Goal: Task Accomplishment & Management: Use online tool/utility

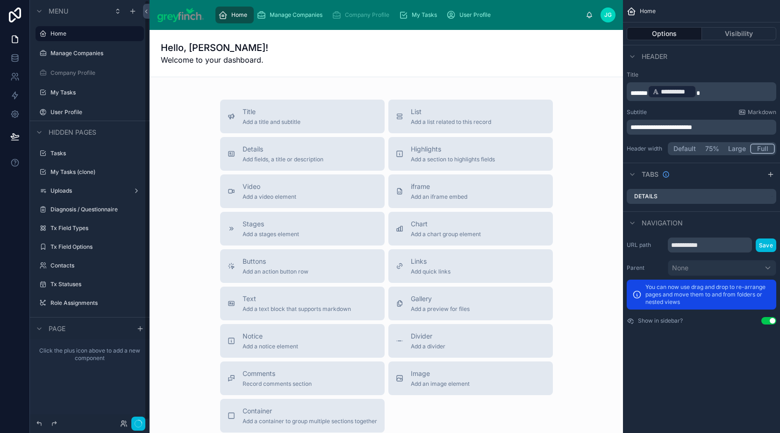
click at [136, 424] on icon "button" at bounding box center [138, 423] width 7 height 7
click at [139, 425] on icon "button" at bounding box center [138, 423] width 7 height 7
click at [290, 20] on div "Manage Companies" at bounding box center [292, 14] width 70 height 15
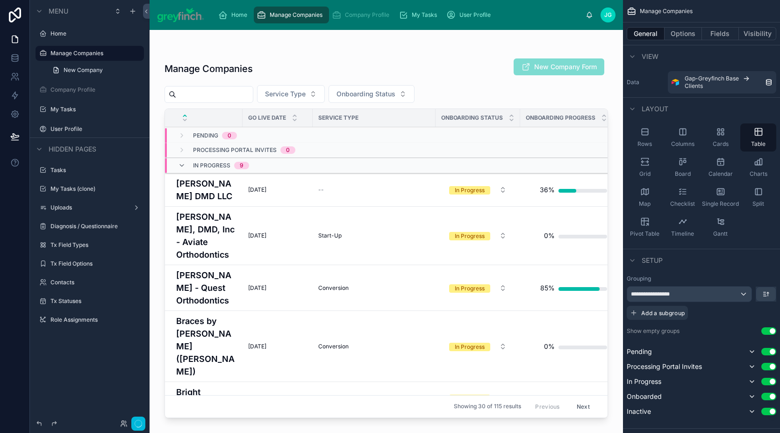
click at [135, 425] on circle "button" at bounding box center [138, 423] width 7 height 7
click at [201, 92] on div at bounding box center [386, 226] width 473 height 392
click at [190, 89] on input "text" at bounding box center [214, 94] width 77 height 13
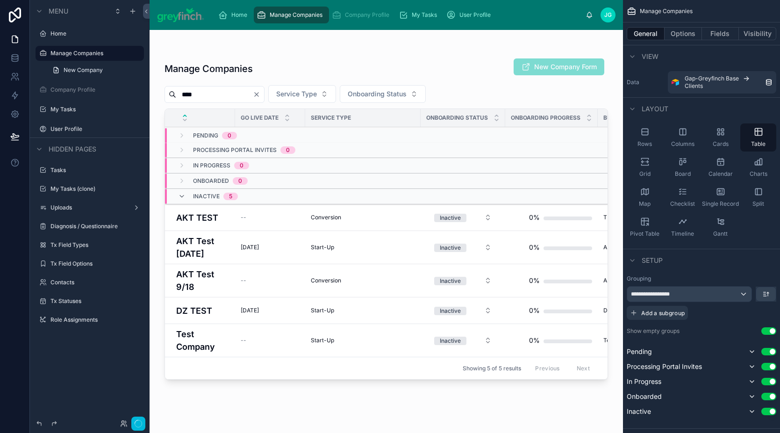
type input "****"
click at [206, 284] on h4 "AKT Test 9/18" at bounding box center [202, 280] width 53 height 25
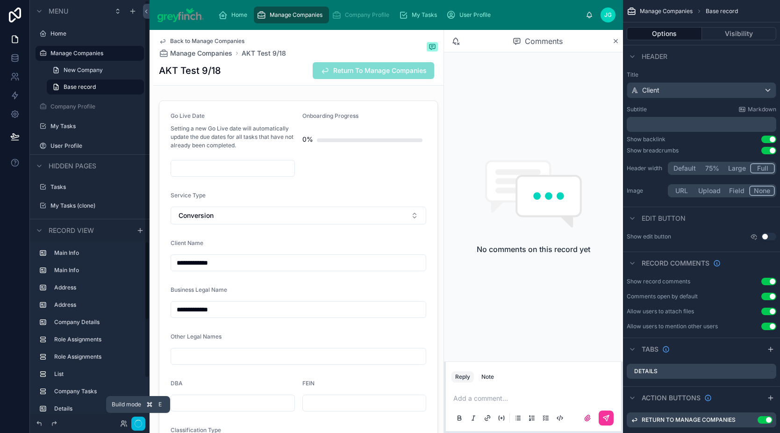
click at [139, 426] on icon "button" at bounding box center [138, 423] width 7 height 7
click at [139, 425] on icon "button" at bounding box center [138, 423] width 7 height 7
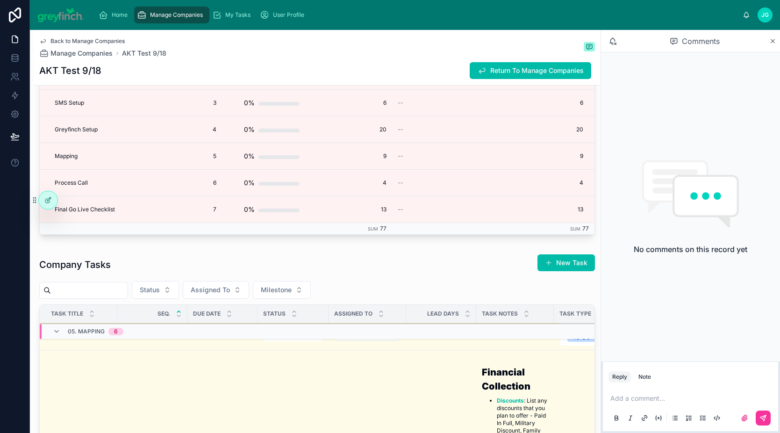
scroll to position [289, 0]
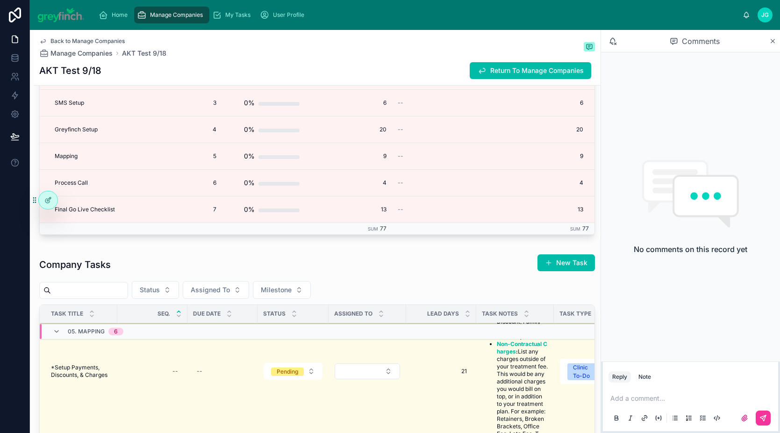
click at [90, 295] on input "text" at bounding box center [89, 290] width 77 height 13
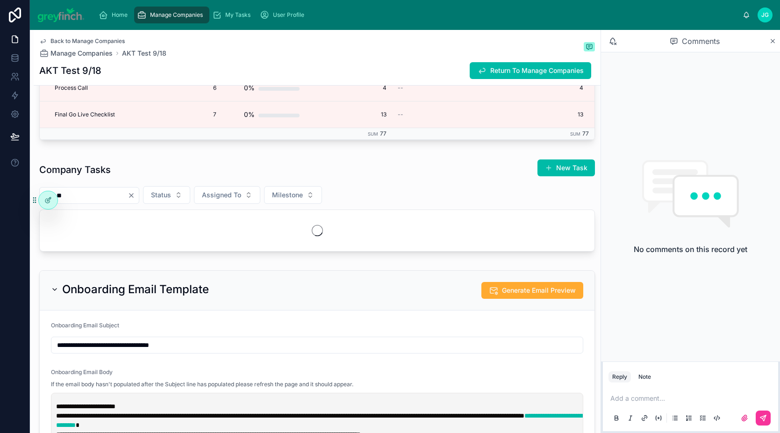
scroll to position [1930, 0]
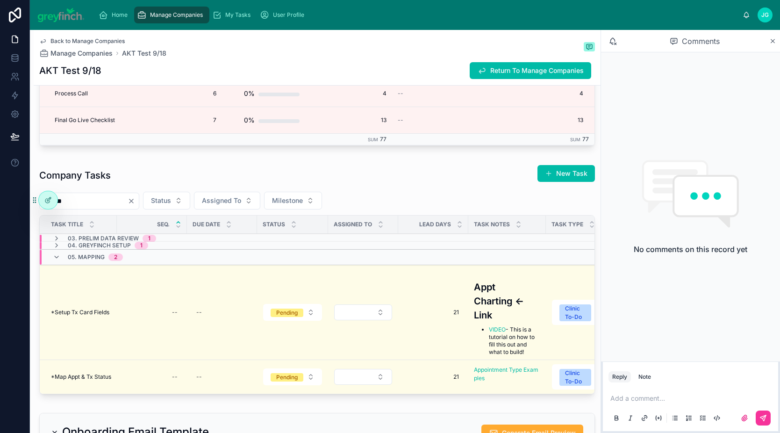
type input "**"
click at [103, 316] on span "*Setup Tx Card Fields" at bounding box center [80, 311] width 58 height 7
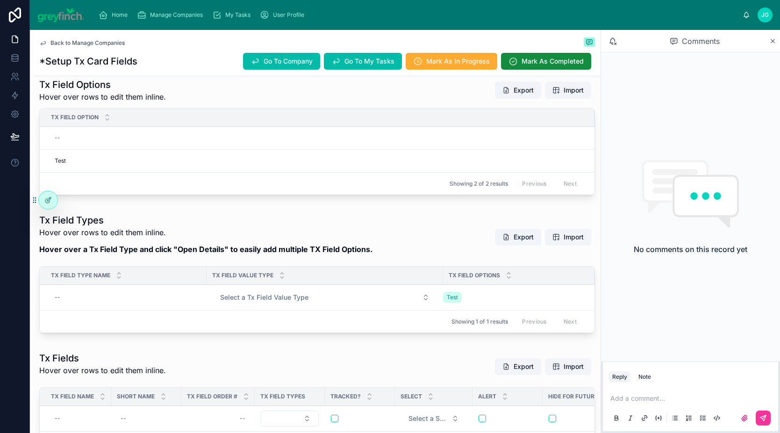
scroll to position [213, 0]
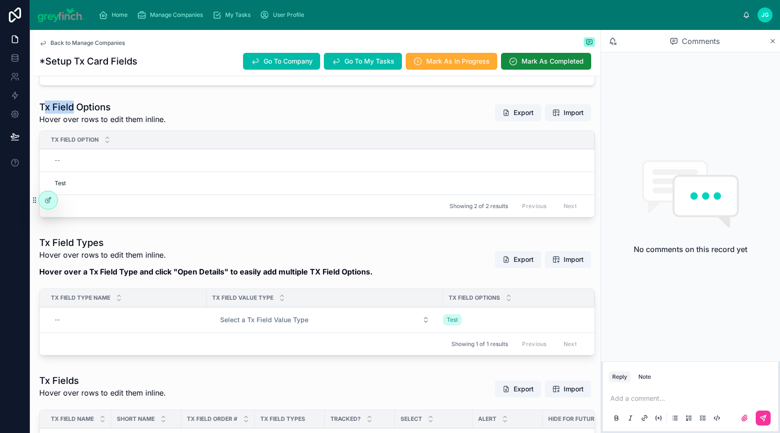
drag, startPoint x: 43, startPoint y: 106, endPoint x: 73, endPoint y: 112, distance: 30.0
click at [73, 112] on h1 "Tx Field Options" at bounding box center [102, 106] width 127 height 13
click at [44, 109] on h1 "Tx Field Options" at bounding box center [102, 106] width 127 height 13
drag, startPoint x: 47, startPoint y: 108, endPoint x: 139, endPoint y: 128, distance: 93.6
click at [138, 128] on div "Tx Field Options Hover over rows to edit them inline. Export Import Tx Field Op…" at bounding box center [317, 158] width 556 height 117
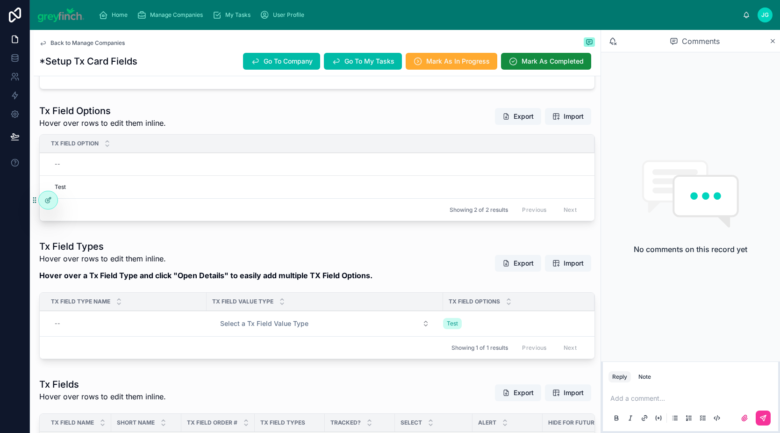
scroll to position [193, 0]
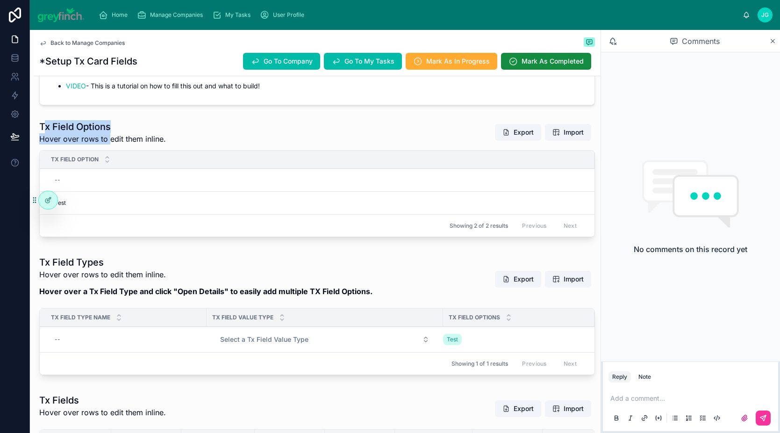
drag, startPoint x: 43, startPoint y: 121, endPoint x: 108, endPoint y: 140, distance: 67.4
click at [108, 140] on div "Tx Field Options Hover over rows to edit them inline." at bounding box center [102, 132] width 127 height 24
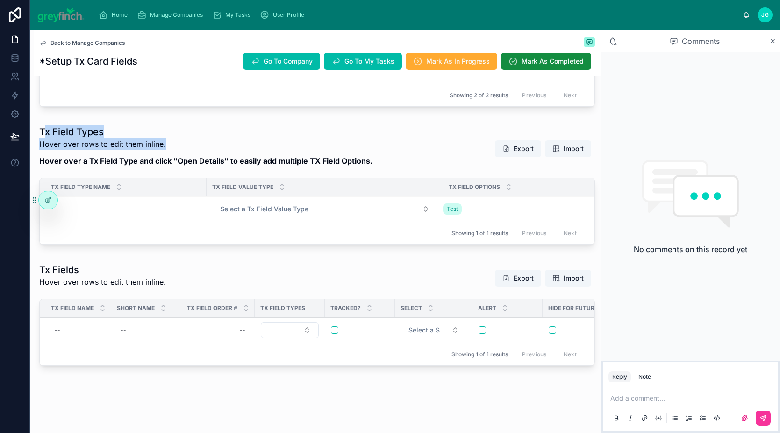
drag, startPoint x: 45, startPoint y: 129, endPoint x: 144, endPoint y: 145, distance: 100.5
click at [145, 146] on div "Tx Field Types Hover over rows to edit them inline. Hover over a Tx Field Type …" at bounding box center [205, 148] width 333 height 47
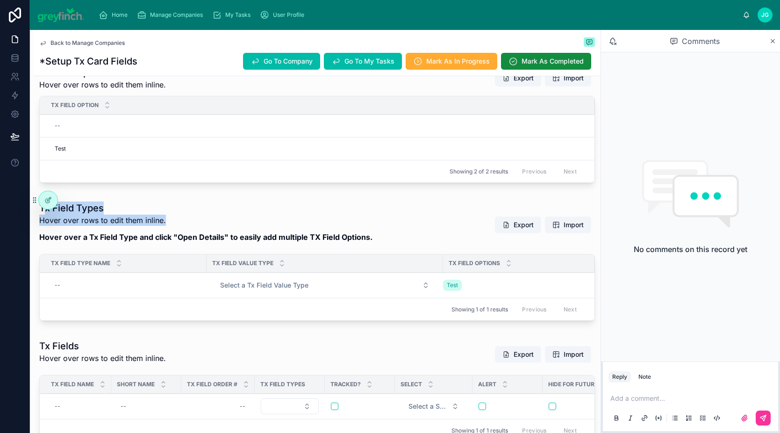
scroll to position [212, 0]
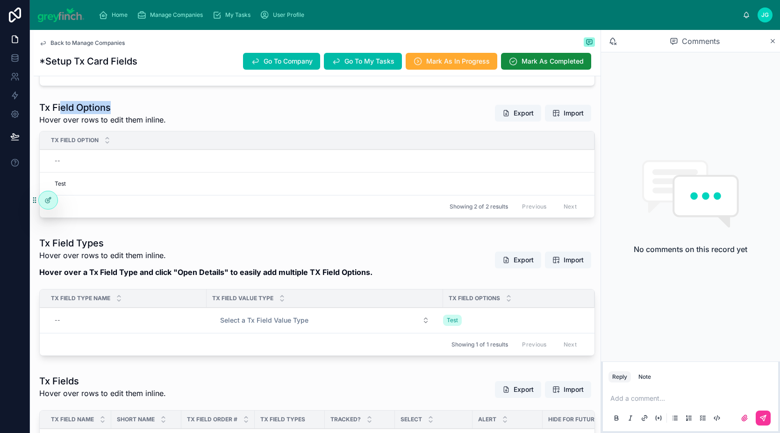
drag, startPoint x: 60, startPoint y: 108, endPoint x: 127, endPoint y: 110, distance: 66.9
click at [127, 110] on h1 "Tx Field Options" at bounding box center [102, 107] width 127 height 13
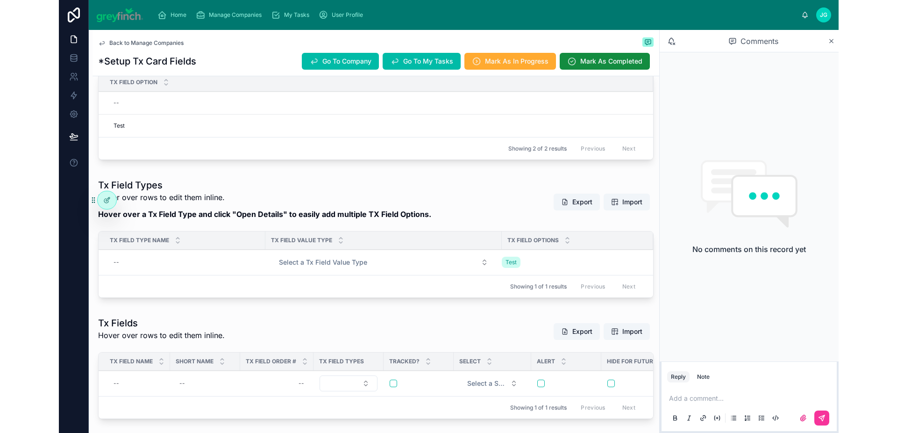
scroll to position [205, 0]
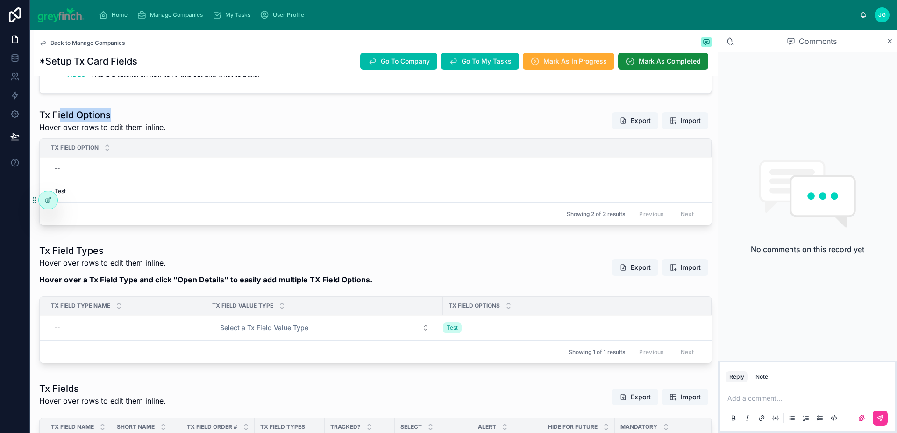
click at [168, 18] on span "Manage Companies" at bounding box center [176, 14] width 53 height 7
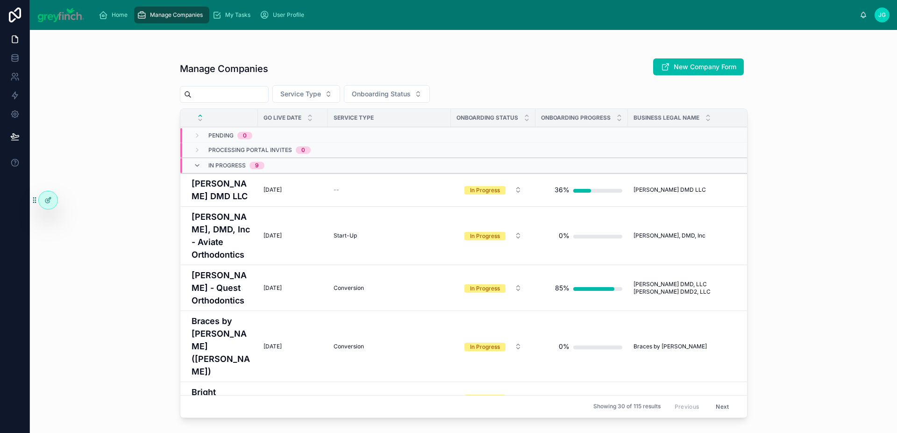
click at [226, 190] on h4 "[PERSON_NAME] DMD LLC" at bounding box center [222, 189] width 61 height 25
click at [228, 293] on h4 "[PERSON_NAME] - Quest Orthodontics" at bounding box center [222, 288] width 61 height 38
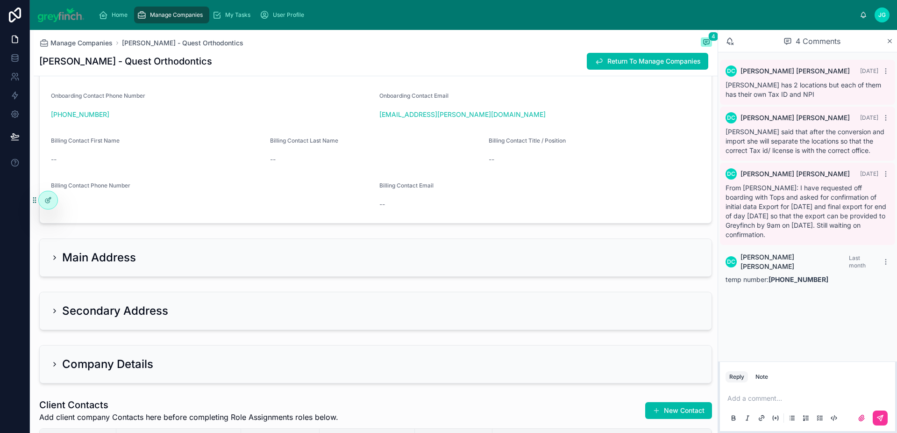
scroll to position [944, 0]
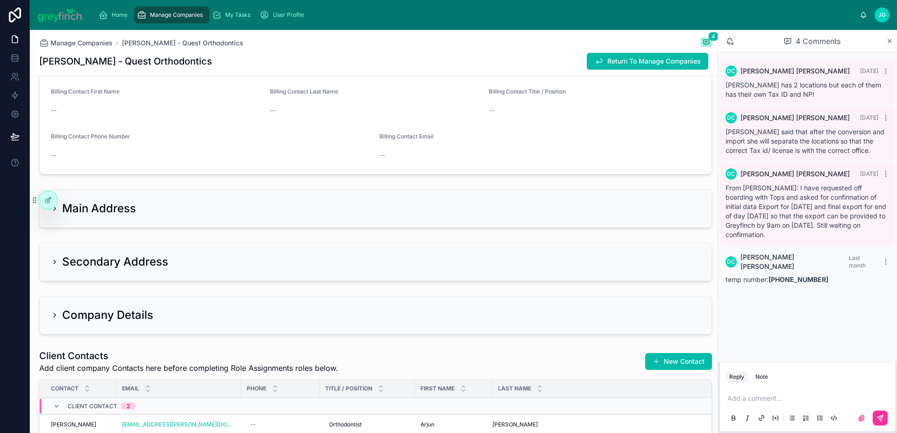
click at [87, 209] on h2 "Main Address" at bounding box center [99, 208] width 74 height 15
click at [55, 211] on icon at bounding box center [54, 208] width 7 height 7
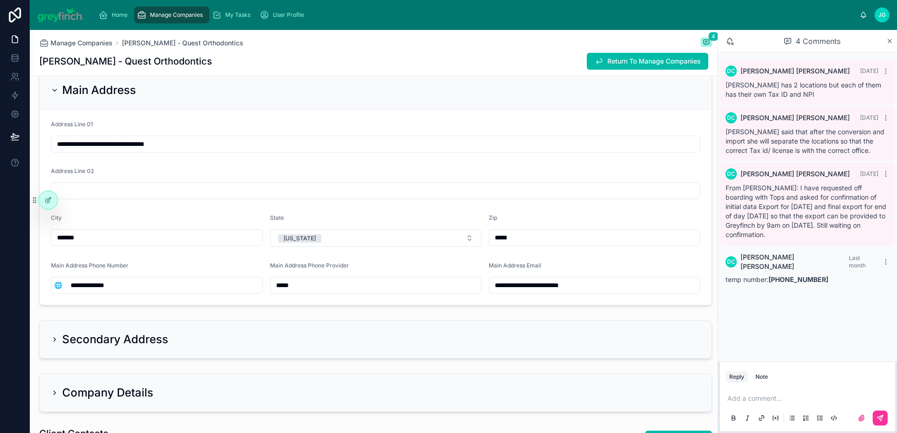
scroll to position [1129, 0]
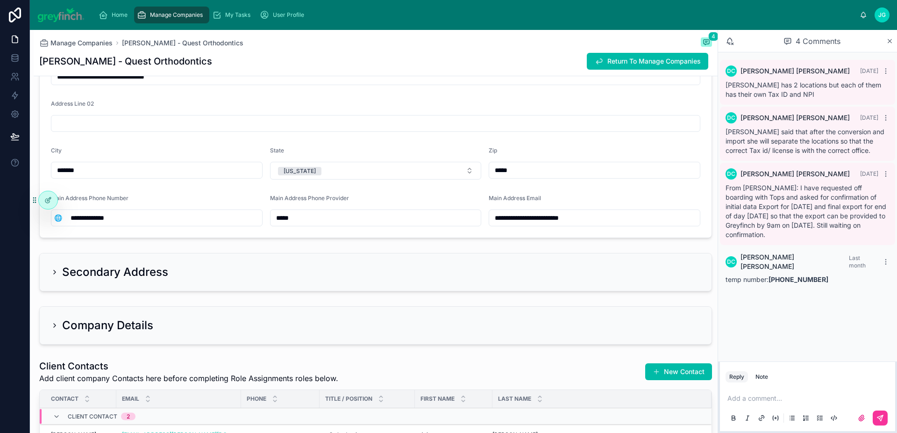
click at [53, 271] on icon at bounding box center [54, 271] width 7 height 7
click at [57, 272] on icon at bounding box center [54, 271] width 7 height 7
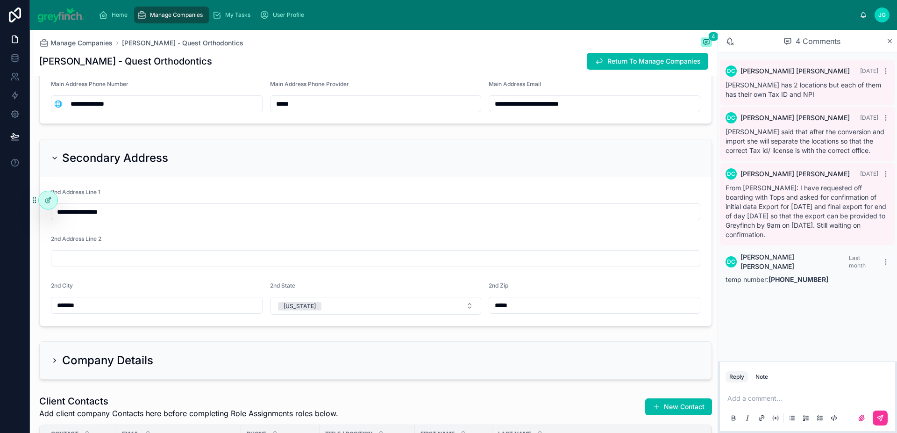
scroll to position [1341, 0]
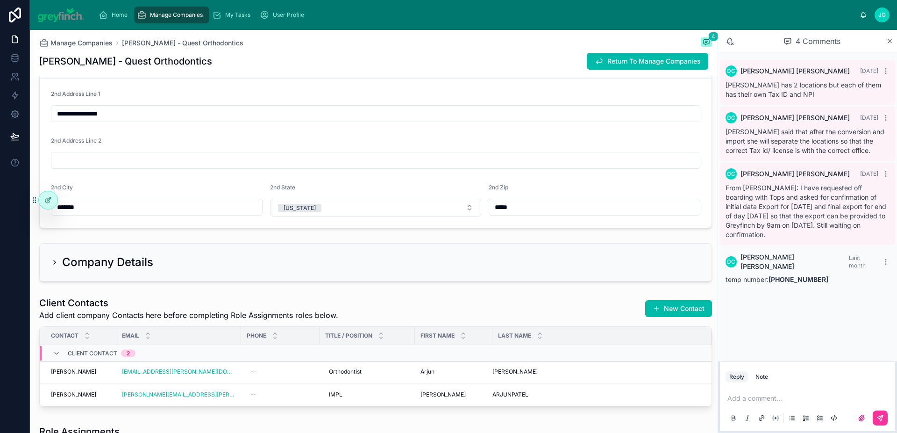
click at [55, 263] on icon at bounding box center [55, 262] width 2 height 4
click at [57, 262] on icon at bounding box center [54, 261] width 7 height 7
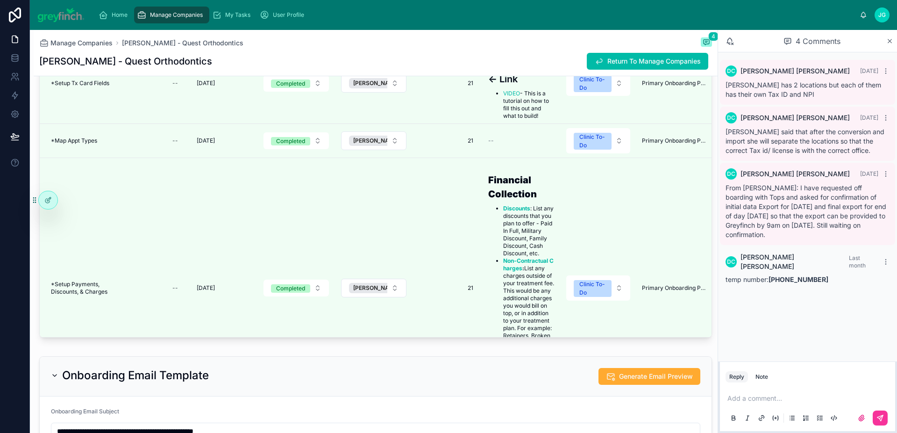
scroll to position [3338, 0]
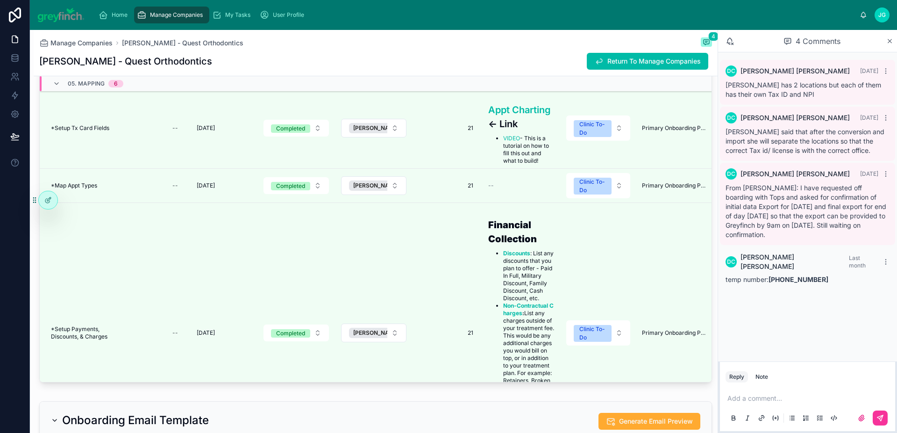
click at [78, 186] on span "*Map Appt Types" at bounding box center [74, 185] width 46 height 7
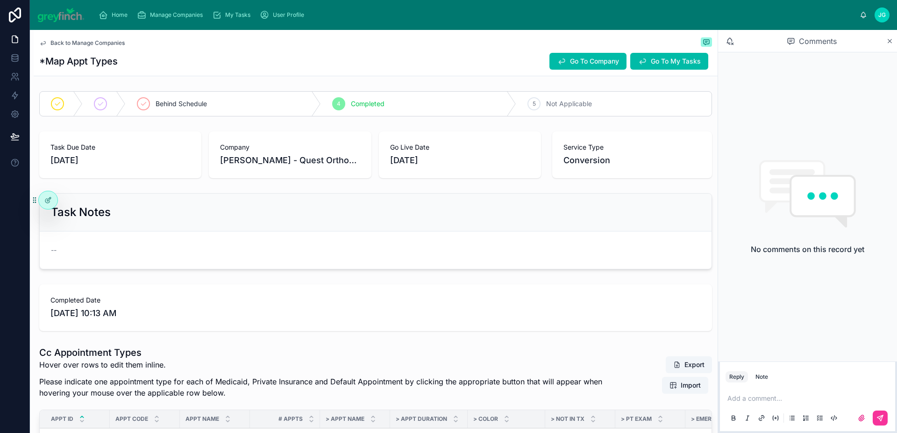
scroll to position [19, 0]
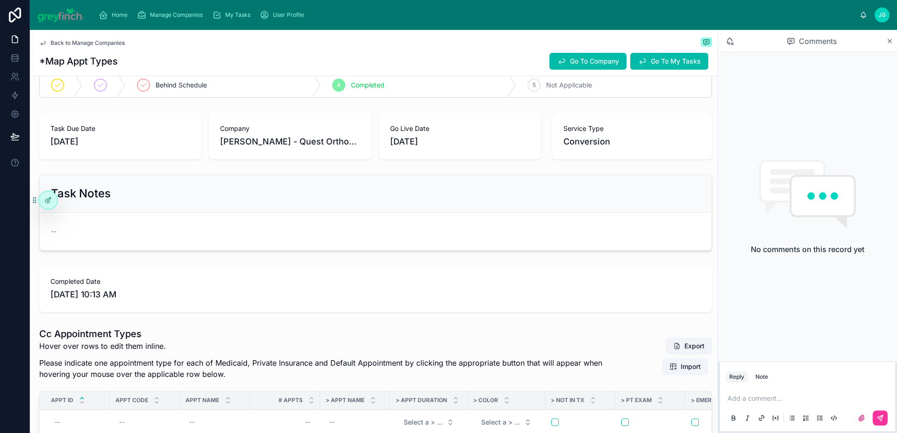
click at [178, 16] on span "Manage Companies" at bounding box center [176, 14] width 53 height 7
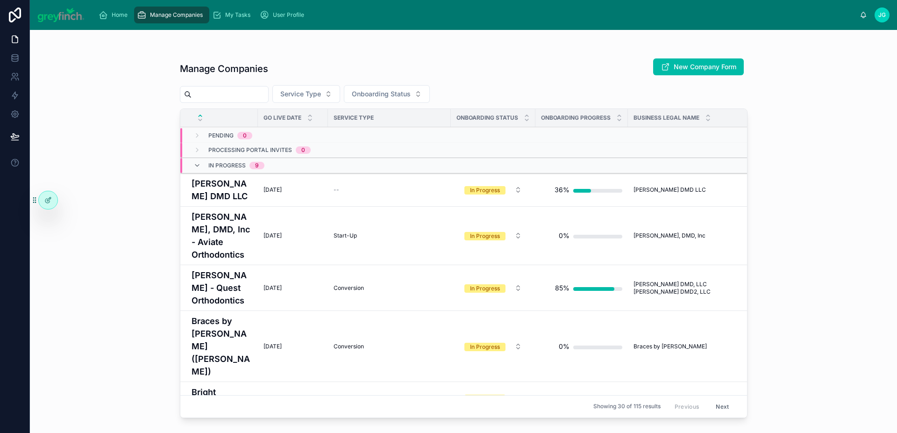
click at [234, 185] on h4 "[PERSON_NAME] DMD LLC" at bounding box center [222, 189] width 61 height 25
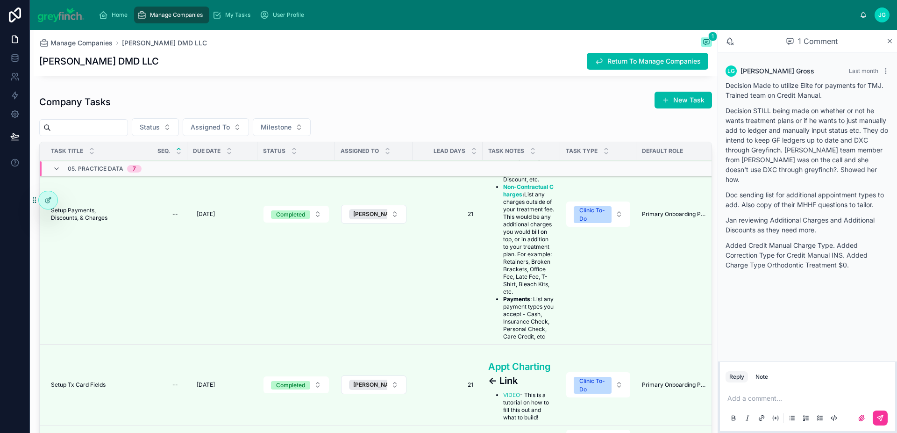
scroll to position [243, 0]
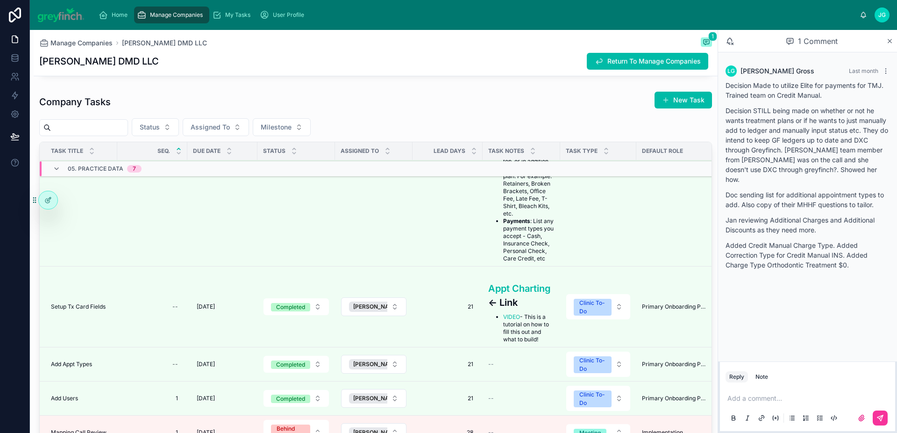
click at [89, 310] on span "Setup Tx Card Fields" at bounding box center [78, 306] width 55 height 7
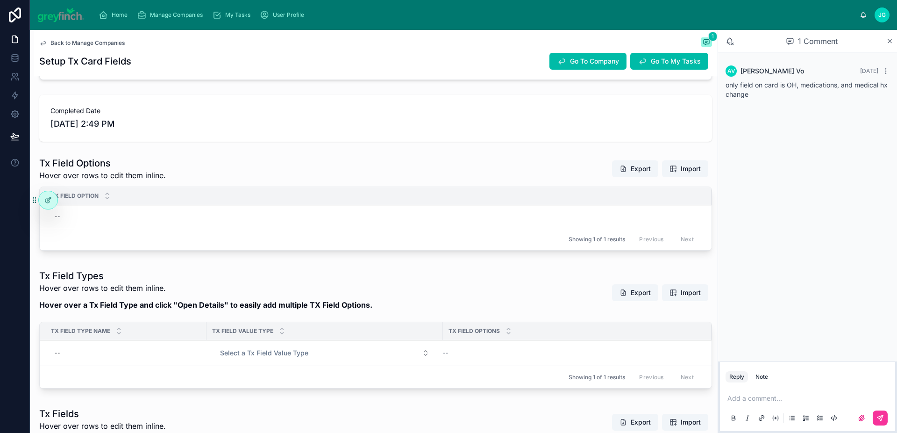
scroll to position [259, 0]
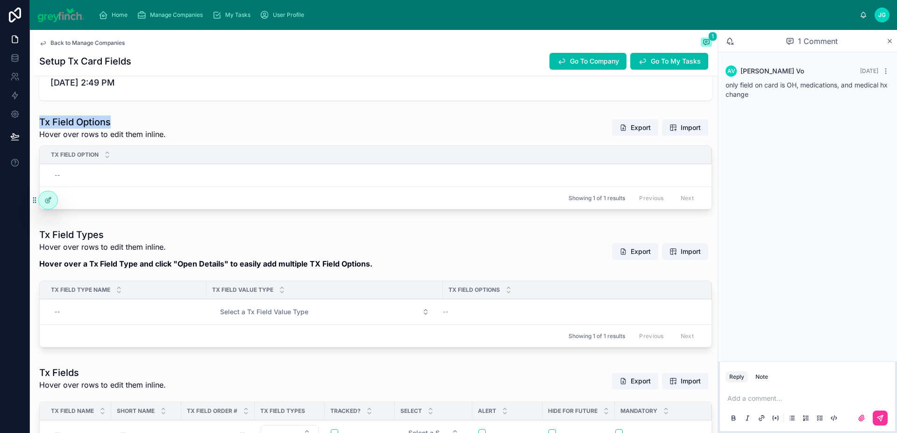
drag, startPoint x: 39, startPoint y: 118, endPoint x: 110, endPoint y: 128, distance: 72.2
click at [110, 128] on div "Tx Field Options Hover over rows to edit them inline." at bounding box center [102, 127] width 127 height 24
click at [779, 41] on div "1 Comment" at bounding box center [812, 41] width 149 height 16
click at [779, 42] on icon at bounding box center [890, 40] width 7 height 7
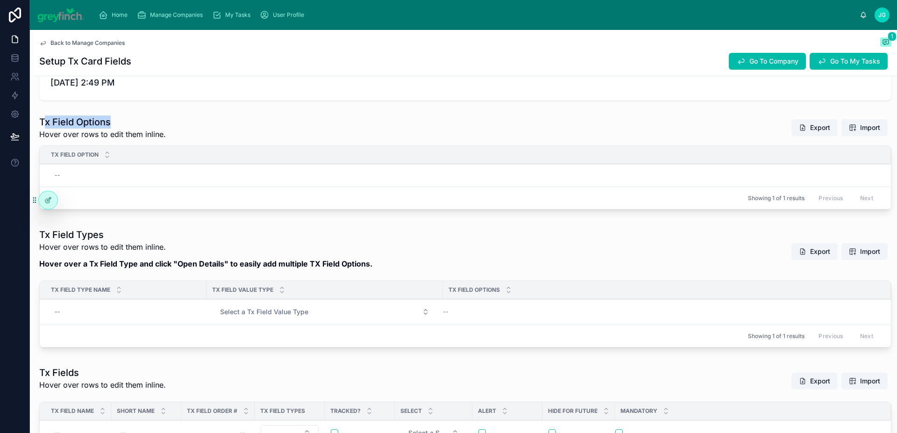
drag, startPoint x: 44, startPoint y: 122, endPoint x: 114, endPoint y: 123, distance: 69.6
click at [114, 123] on h1 "Tx Field Options" at bounding box center [102, 121] width 127 height 13
drag, startPoint x: 58, startPoint y: 121, endPoint x: 113, endPoint y: 125, distance: 54.8
click at [112, 125] on h1 "Tx Field Options" at bounding box center [102, 121] width 127 height 13
drag, startPoint x: 334, startPoint y: 265, endPoint x: 210, endPoint y: 254, distance: 123.9
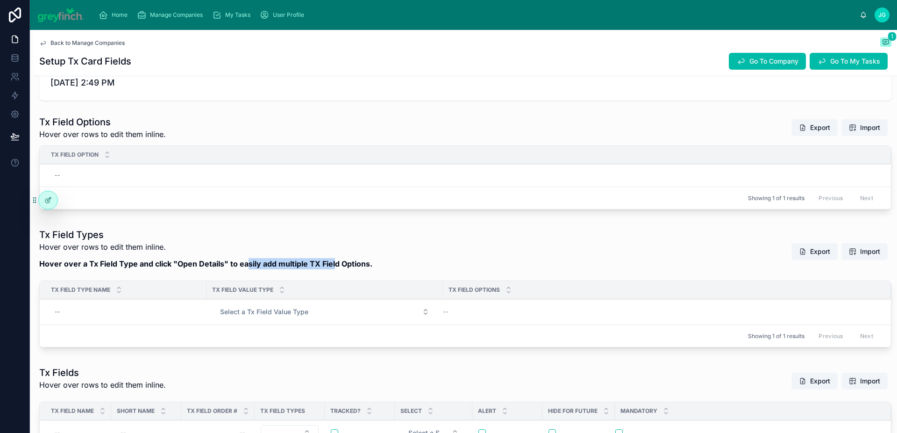
click at [246, 258] on p "Hover over a Tx Field Type and click "Open Details" to easily add multiple TX F…" at bounding box center [205, 263] width 333 height 11
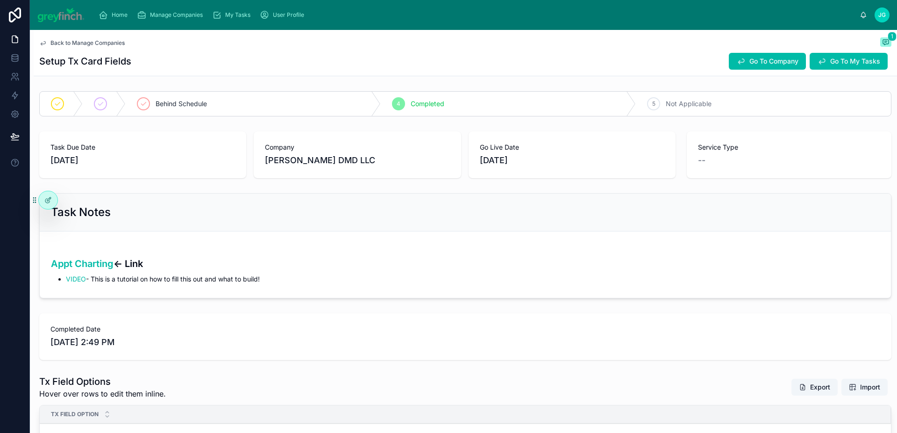
scroll to position [58, 0]
